Goal: Task Accomplishment & Management: Complete application form

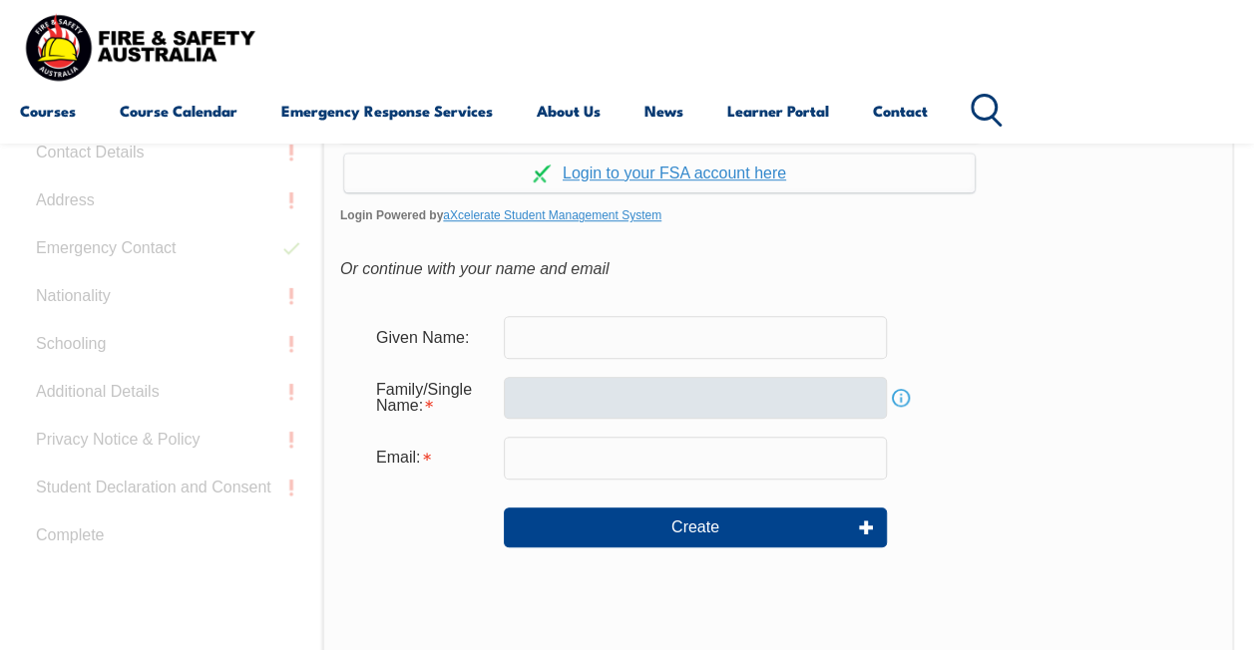
scroll to position [472, 0]
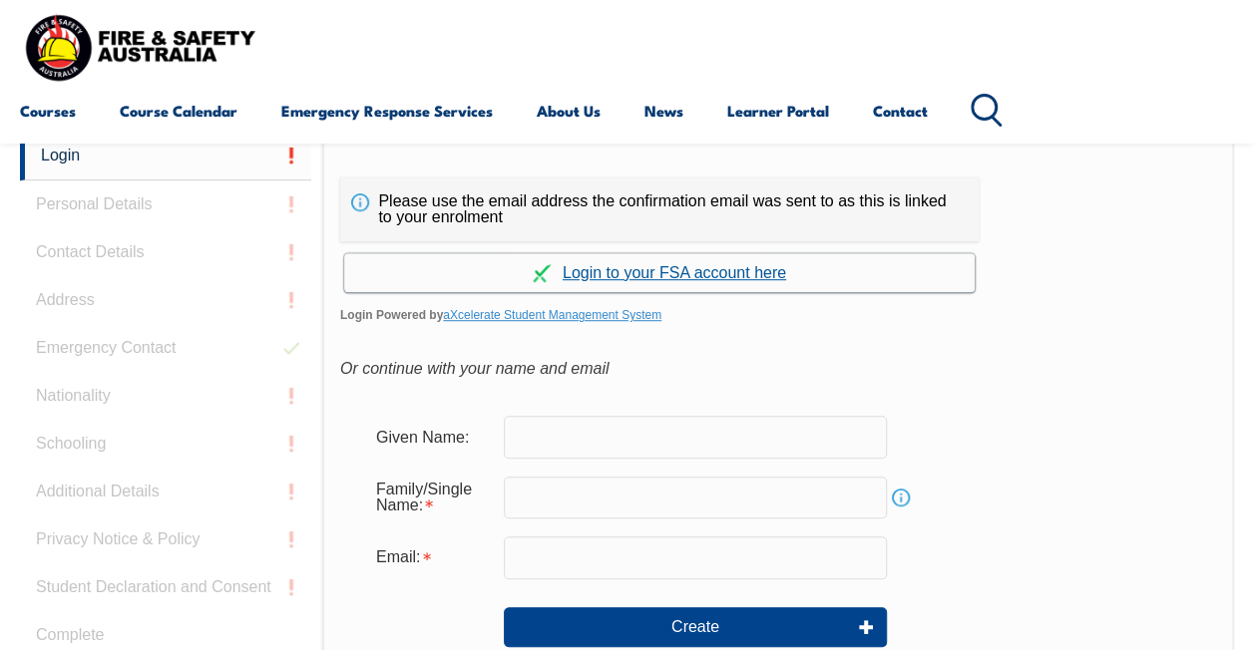
click at [701, 275] on link "Continue with aXcelerate" at bounding box center [659, 272] width 630 height 39
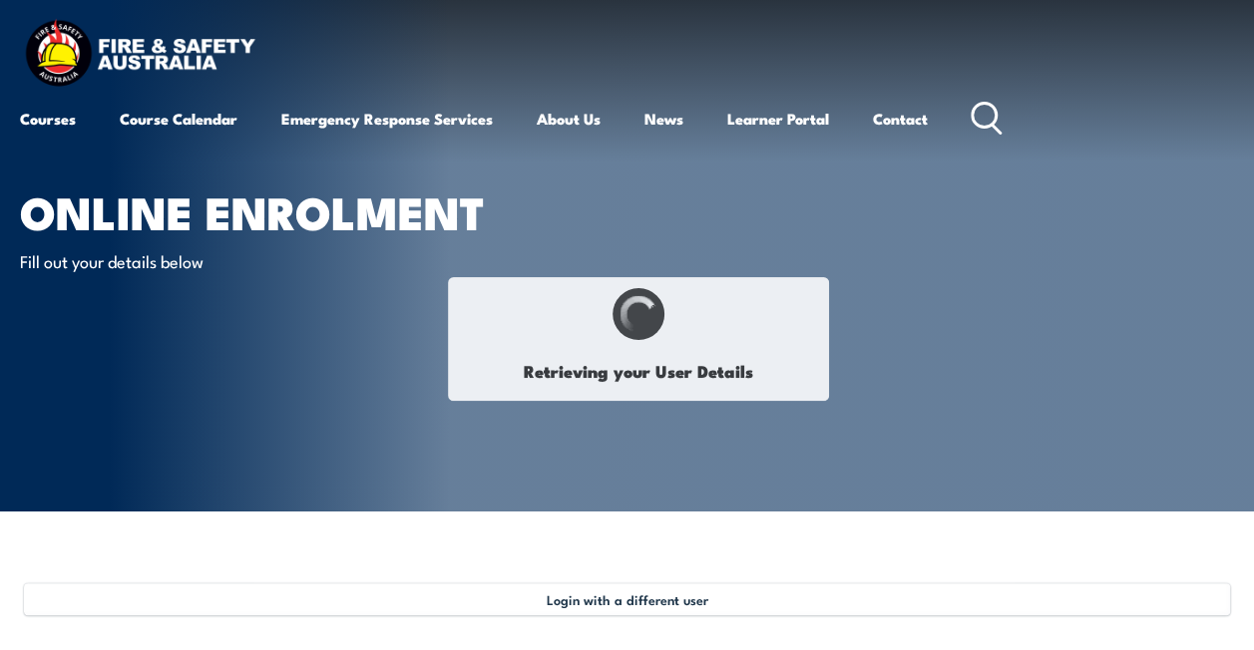
type input "Anuj"
type input "[PERSON_NAME]"
type input "[DATE]"
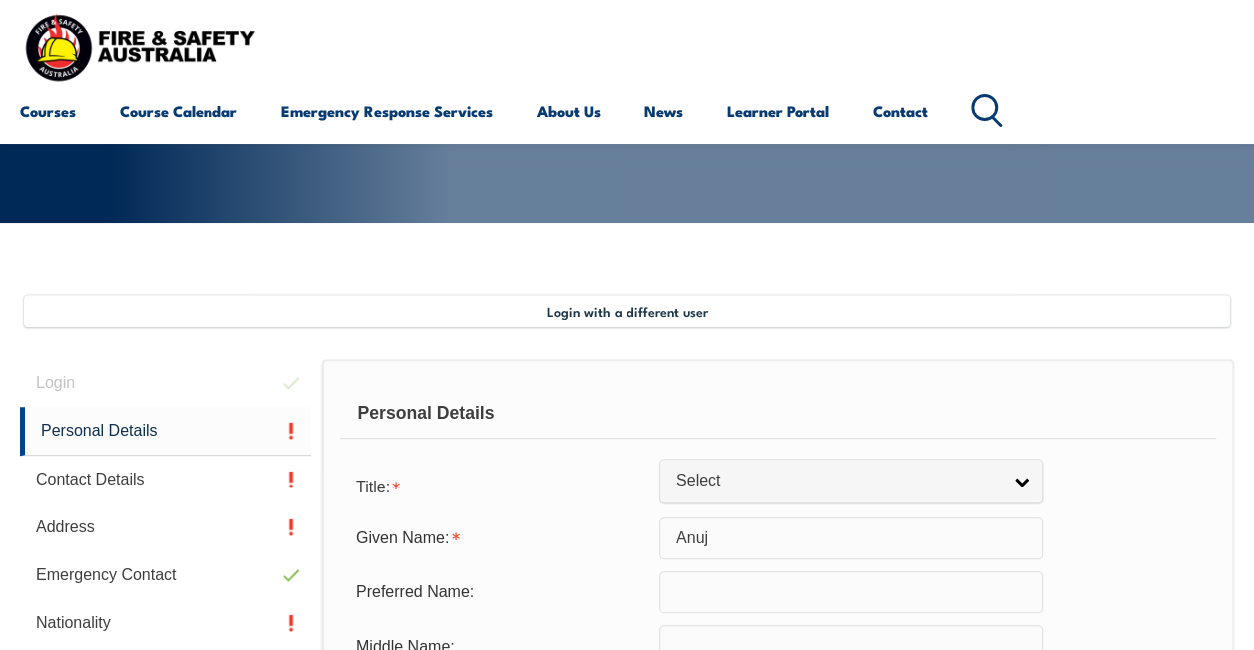
scroll to position [484, 0]
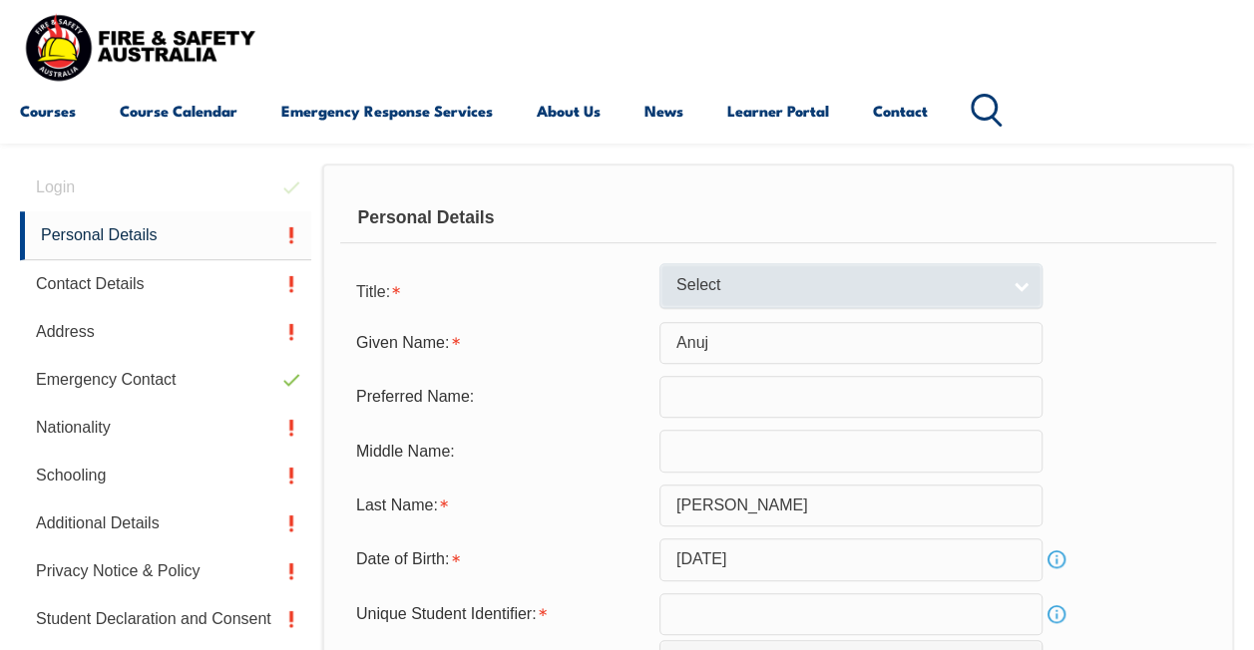
click at [776, 303] on link "Select" at bounding box center [850, 285] width 383 height 45
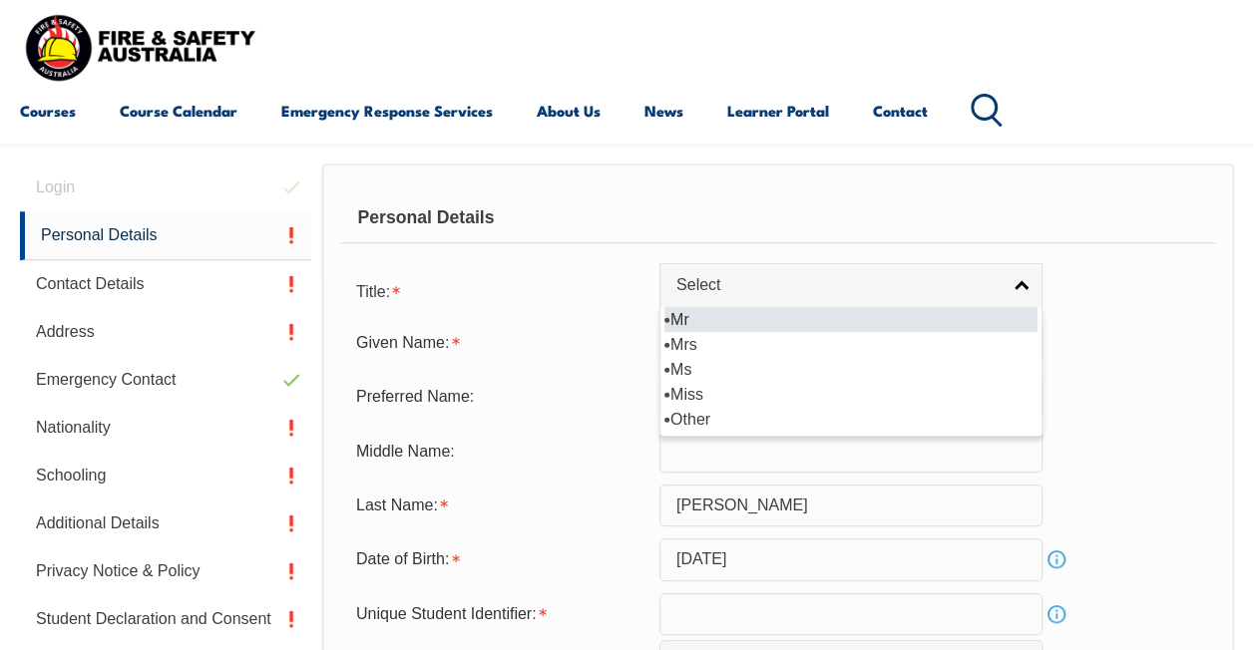
click at [764, 319] on li "Mr" at bounding box center [850, 319] width 373 height 25
select select "Mr"
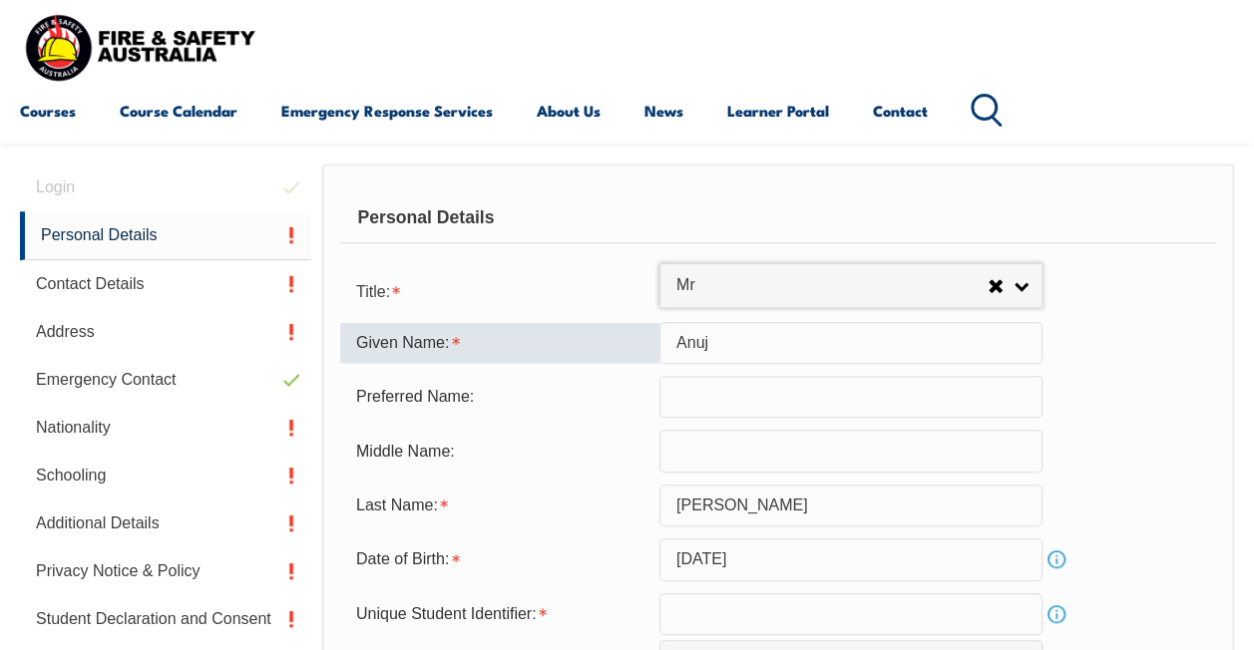
click at [762, 347] on input "Anuj" at bounding box center [850, 343] width 383 height 42
click at [676, 405] on input "text" at bounding box center [850, 397] width 383 height 42
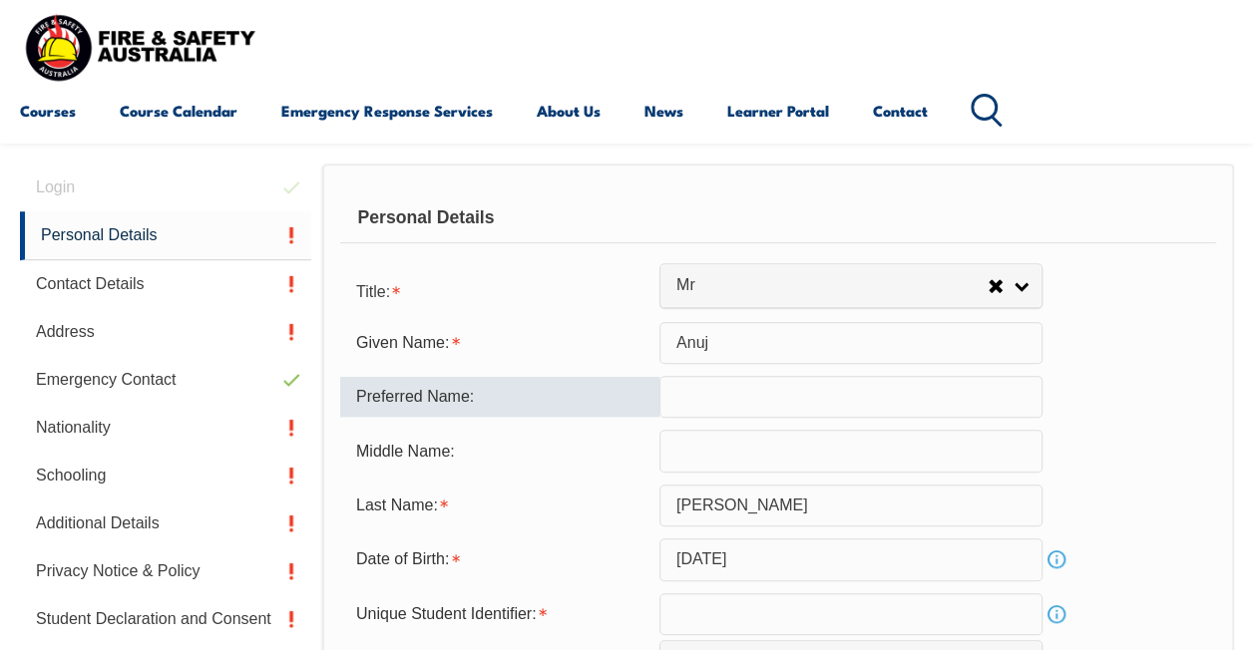
paste input "Anuj"
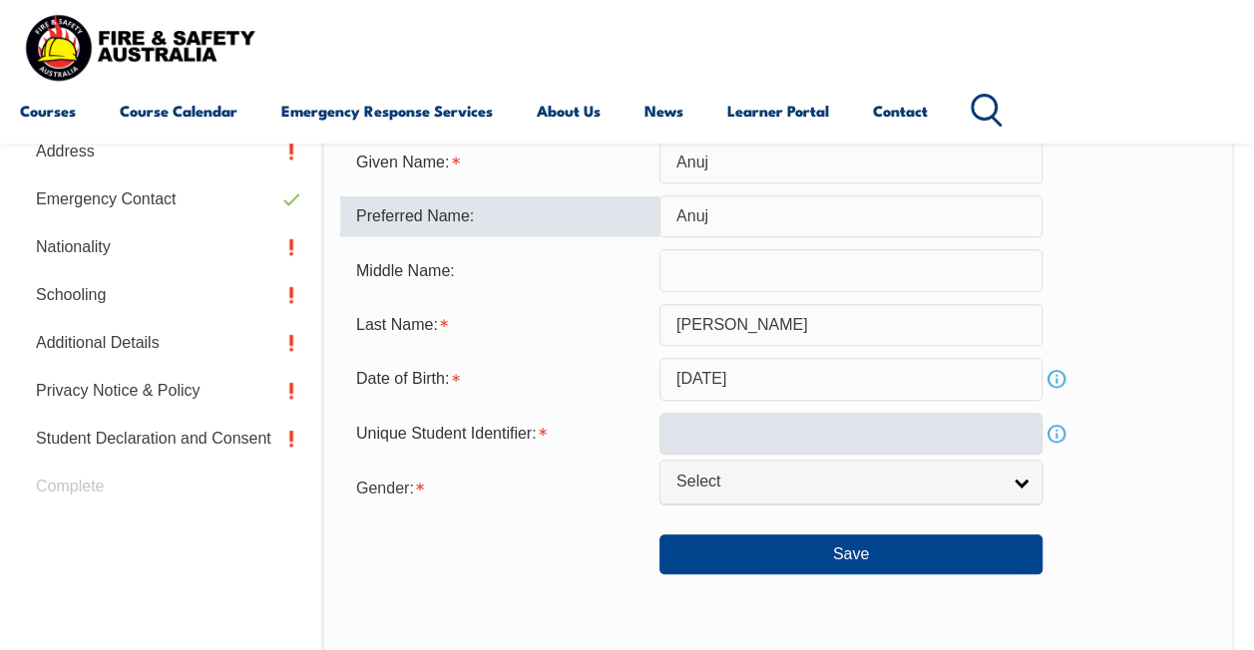
scroll to position [683, 0]
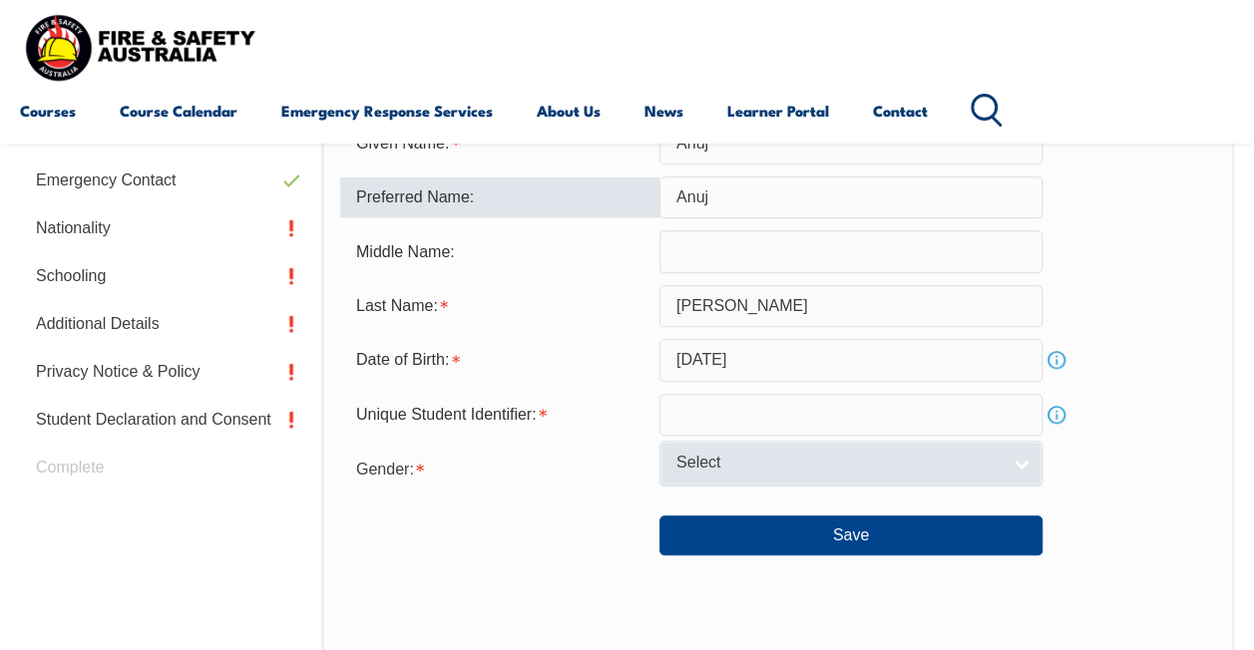
type input "Anuj"
click at [728, 470] on span "Select" at bounding box center [837, 463] width 323 height 21
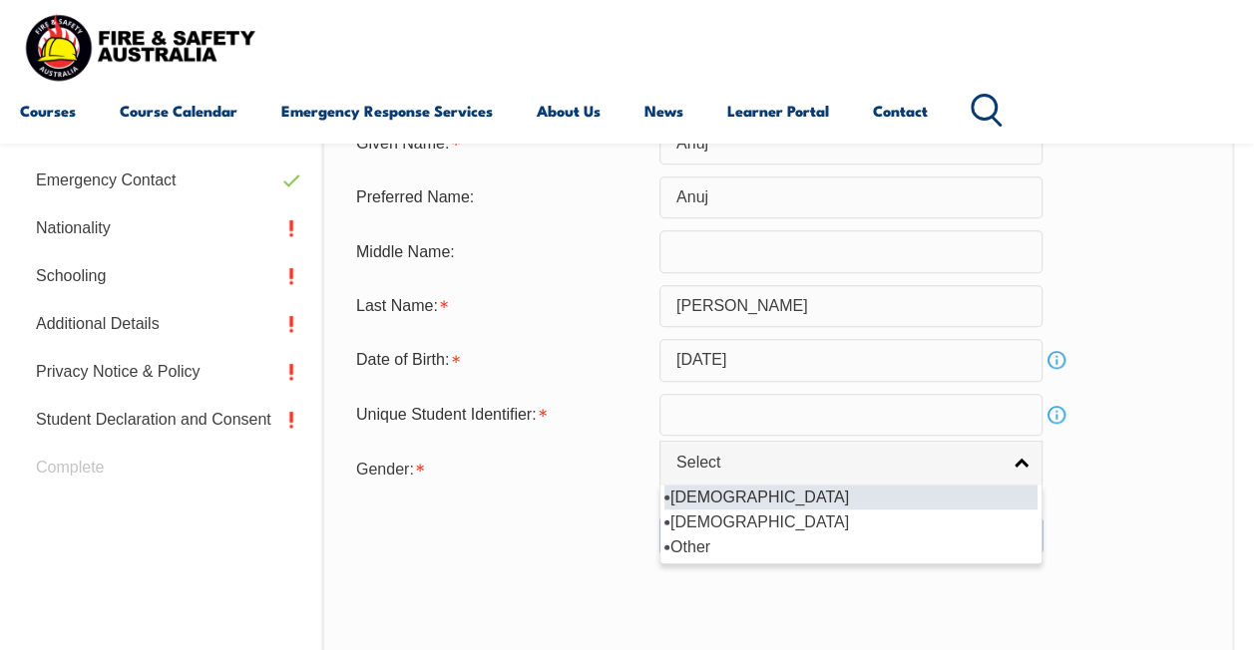
click at [720, 499] on li "[DEMOGRAPHIC_DATA]" at bounding box center [850, 497] width 373 height 25
select select "M"
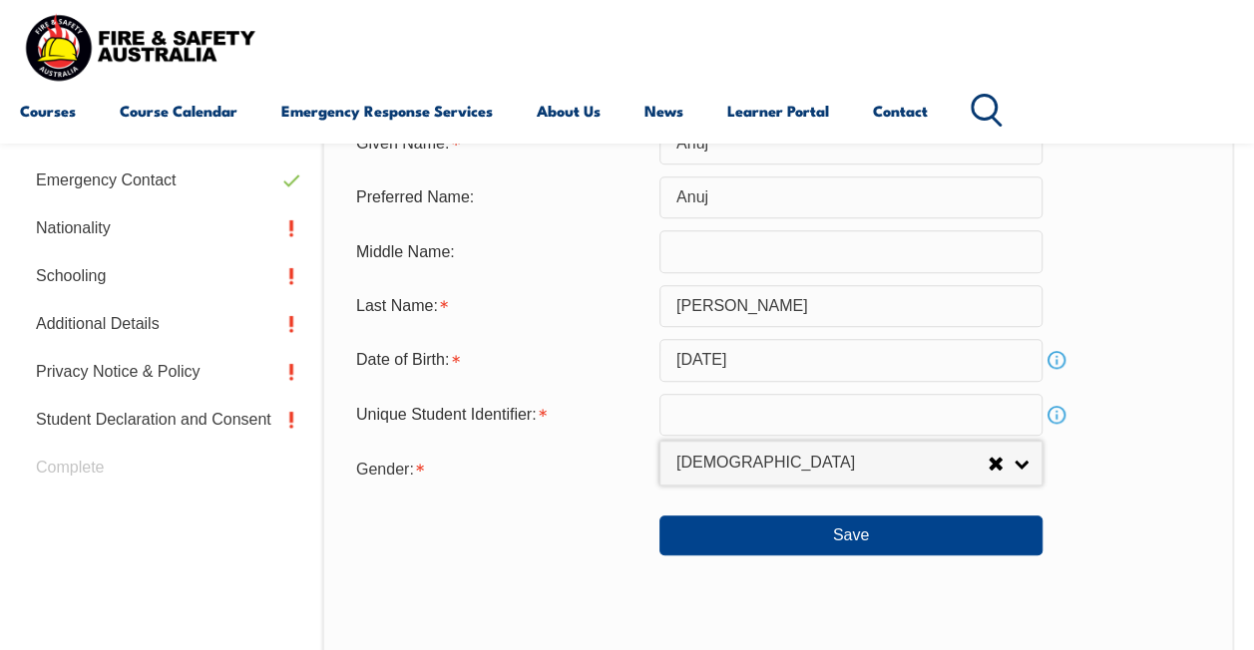
click at [774, 421] on input "text" at bounding box center [850, 415] width 383 height 42
click at [1053, 418] on link "Info" at bounding box center [1056, 415] width 28 height 28
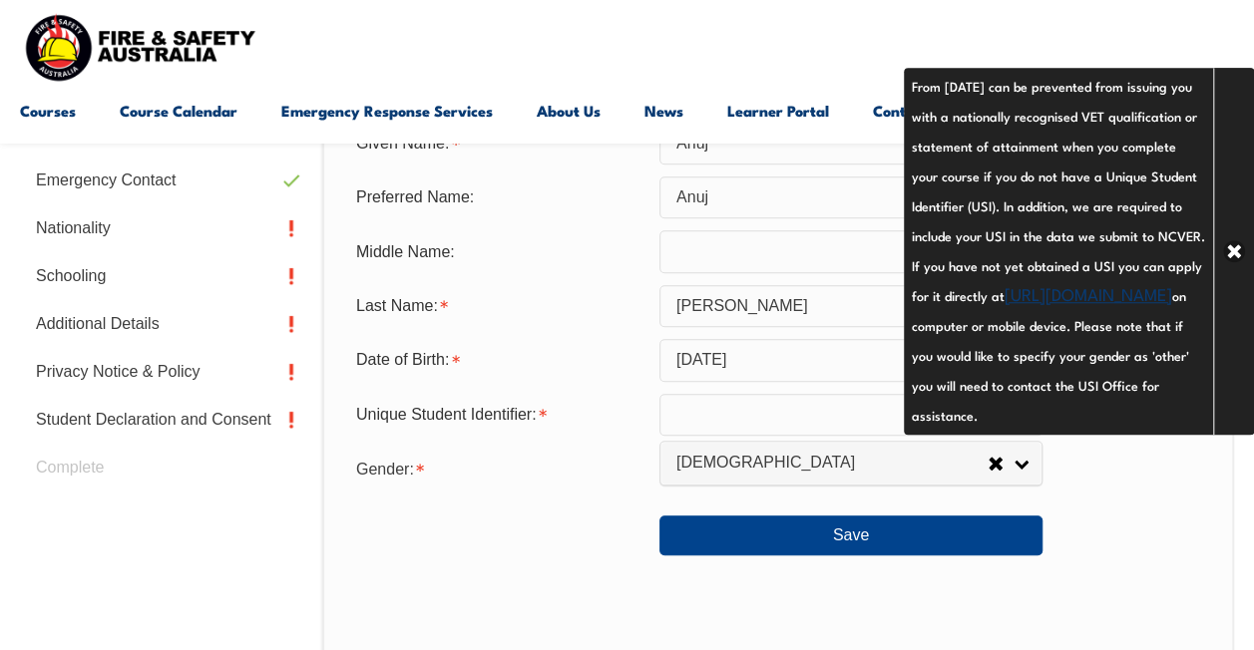
click at [1004, 305] on link "[URL][DOMAIN_NAME]" at bounding box center [1088, 293] width 168 height 24
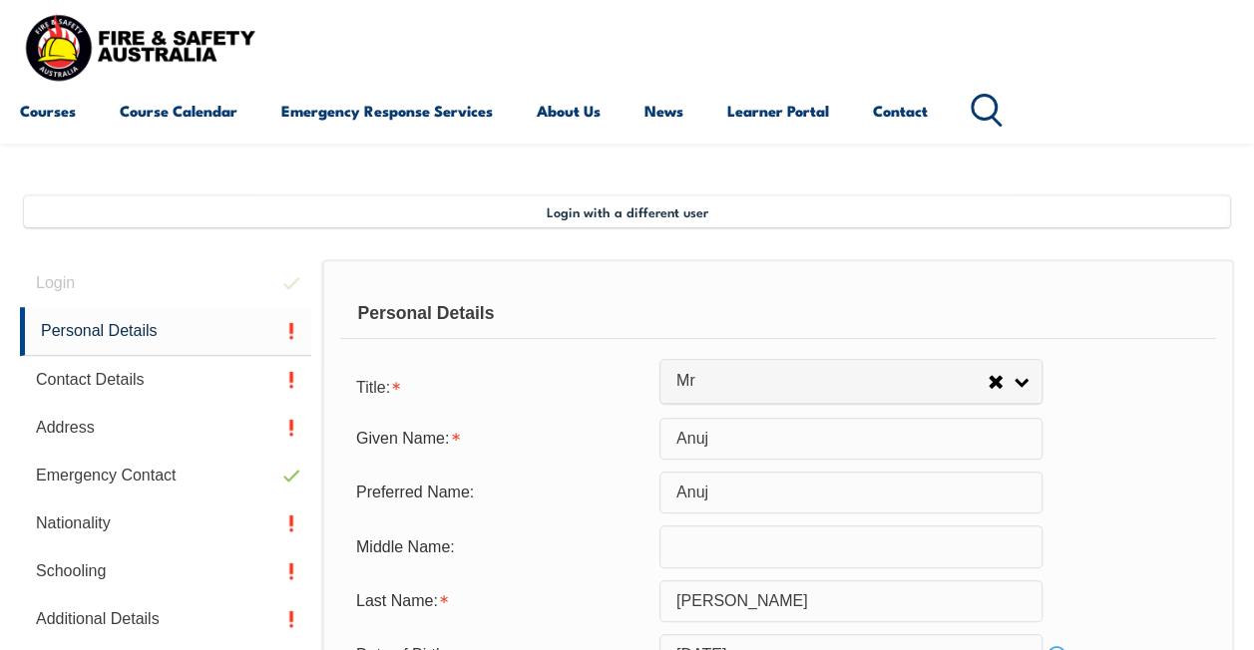
scroll to position [384, 0]
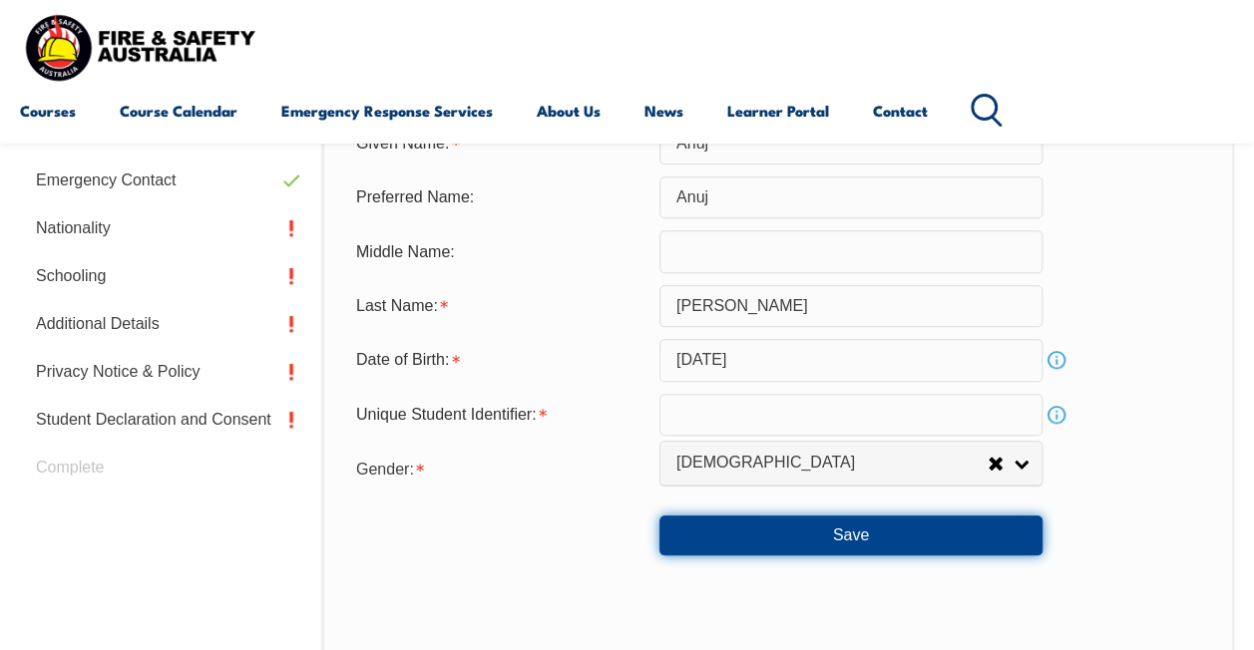
click at [760, 531] on button "Save" at bounding box center [850, 536] width 383 height 40
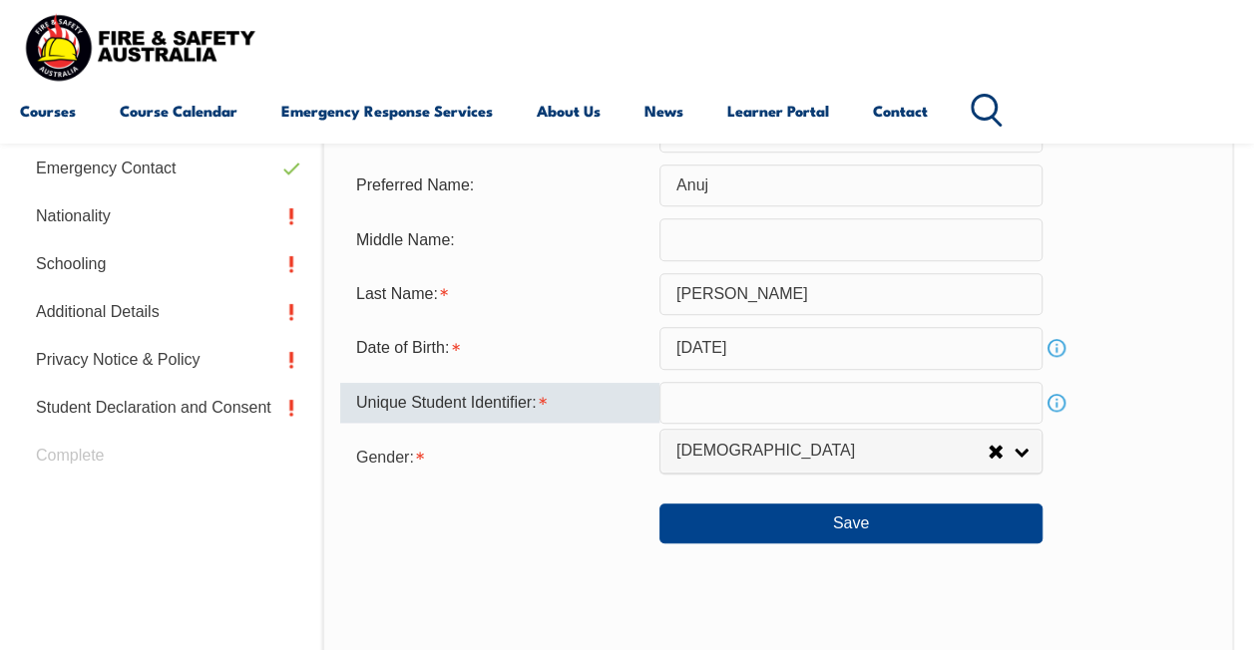
scroll to position [777, 0]
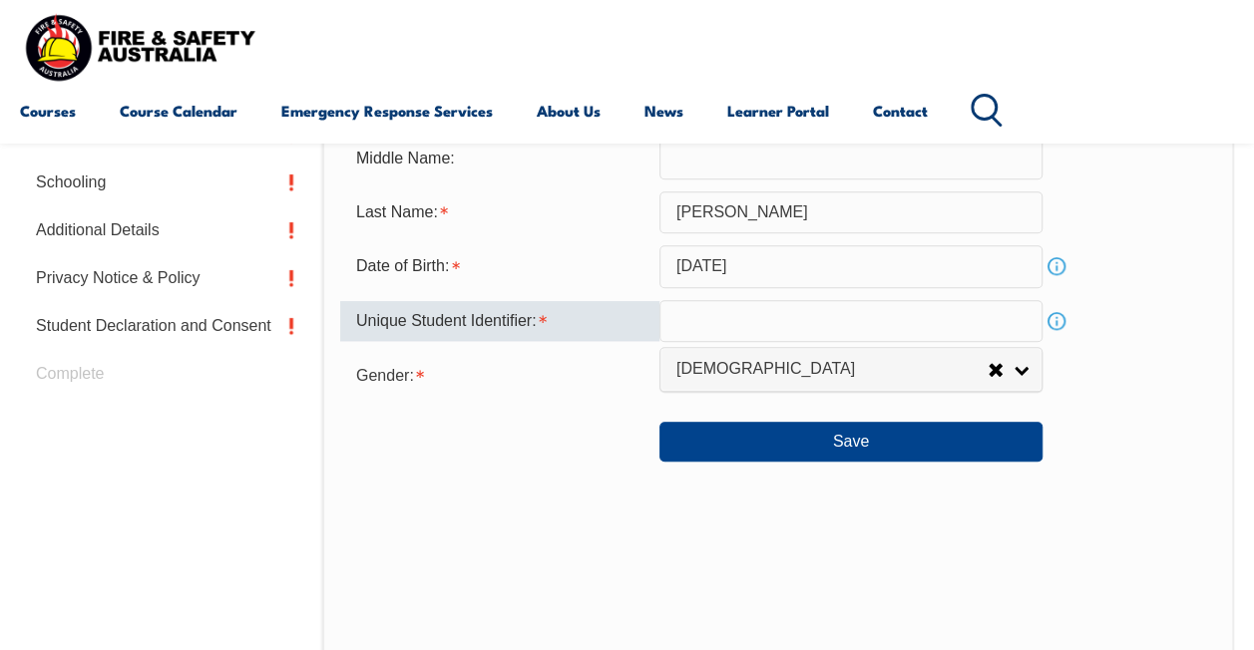
click at [904, 321] on input "text" at bounding box center [850, 321] width 383 height 42
